Goal: Task Accomplishment & Management: Use online tool/utility

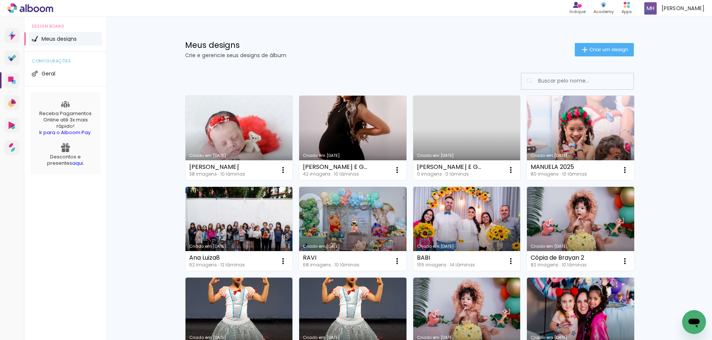
click at [579, 136] on link "Criado em [DATE]" at bounding box center [580, 138] width 107 height 85
